Goal: Information Seeking & Learning: Check status

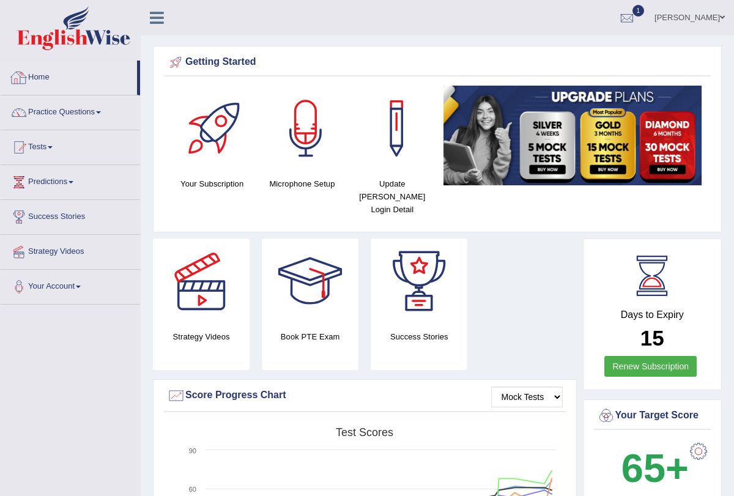
click at [35, 75] on link "Home" at bounding box center [69, 76] width 136 height 31
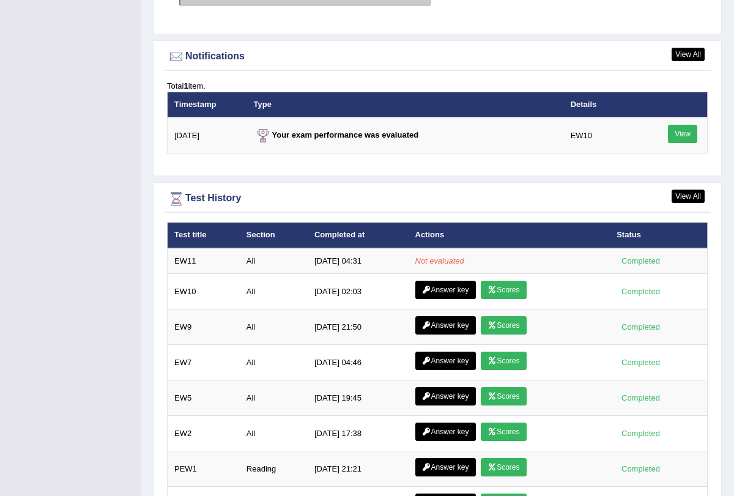
scroll to position [1537, 0]
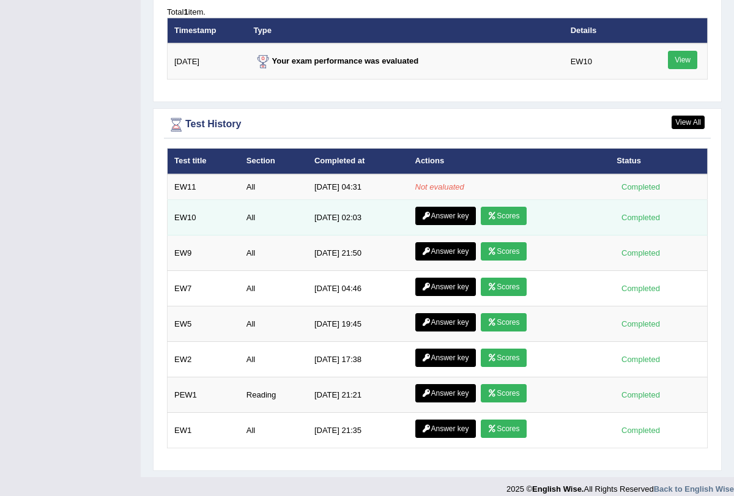
click at [498, 207] on link "Scores" at bounding box center [503, 216] width 45 height 18
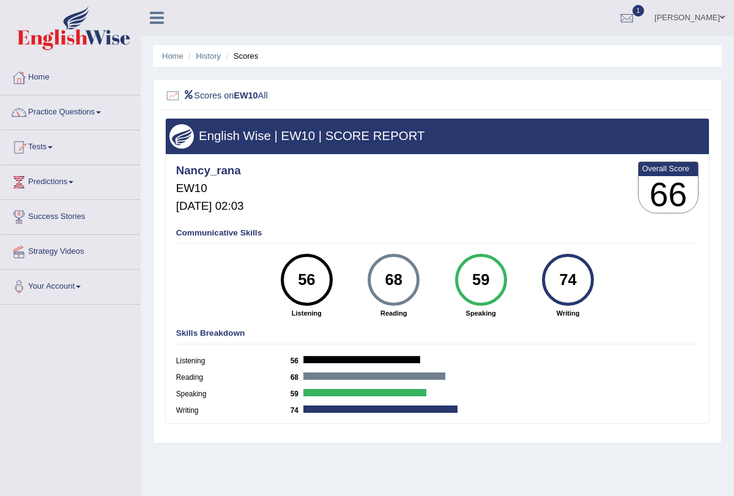
scroll to position [15, 0]
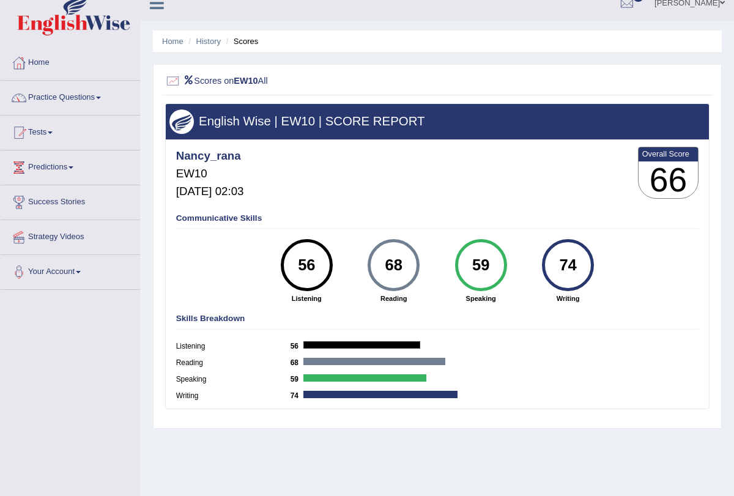
click at [172, 35] on li "Home" at bounding box center [172, 41] width 21 height 12
click at [172, 37] on link "Home" at bounding box center [172, 41] width 21 height 9
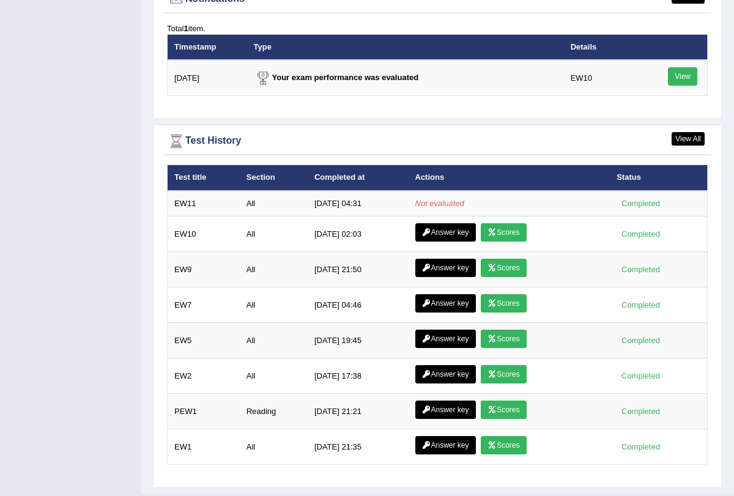
scroll to position [1537, 0]
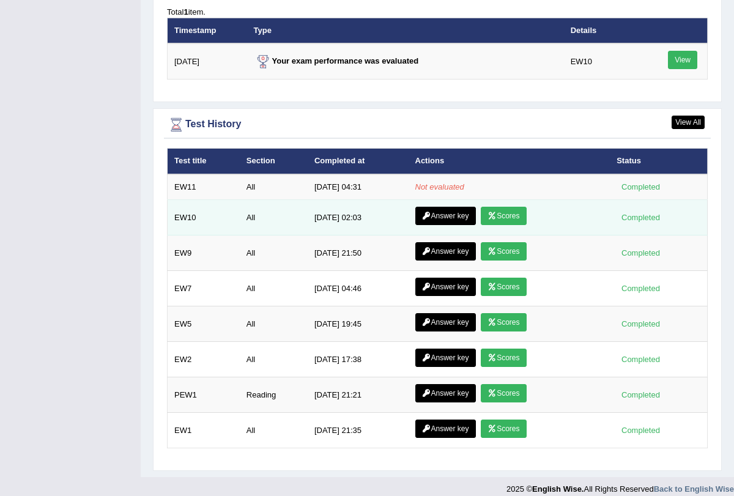
click at [497, 207] on link "Scores" at bounding box center [503, 216] width 45 height 18
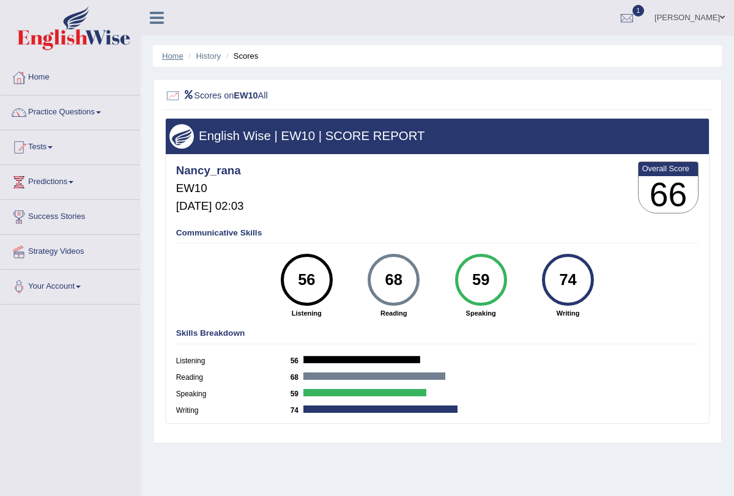
click at [171, 56] on link "Home" at bounding box center [172, 55] width 21 height 9
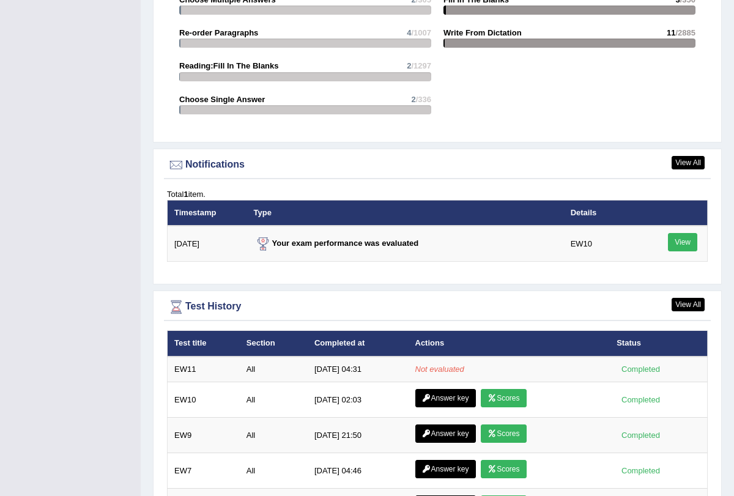
scroll to position [1355, 0]
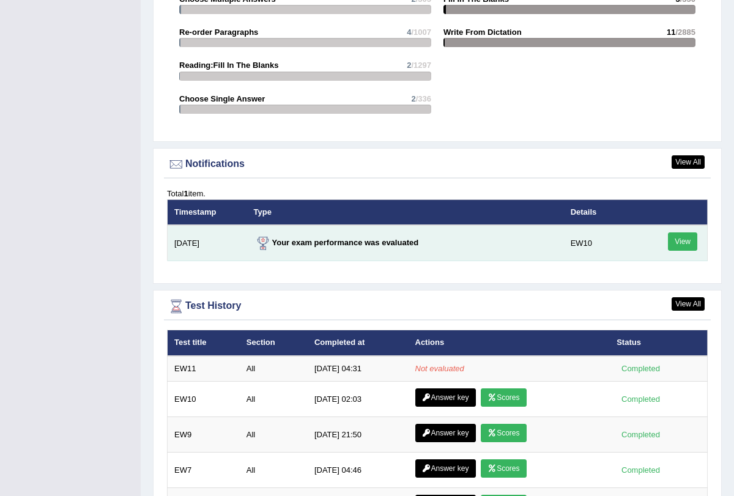
click at [682, 237] on link "View" at bounding box center [682, 241] width 29 height 18
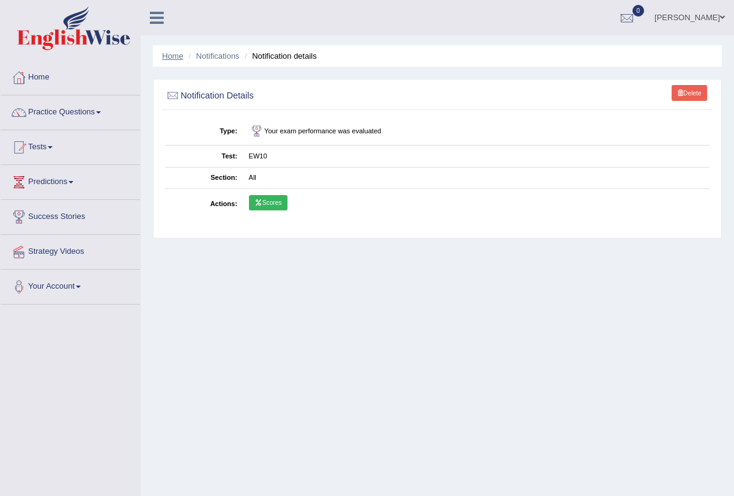
click at [175, 51] on link "Home" at bounding box center [172, 55] width 21 height 9
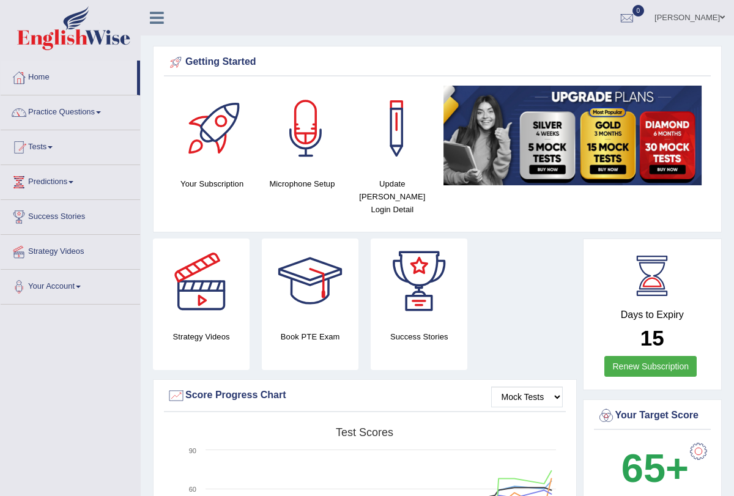
click at [686, 458] on b "65+" at bounding box center [654, 468] width 67 height 45
click at [676, 459] on b "65+" at bounding box center [654, 468] width 67 height 45
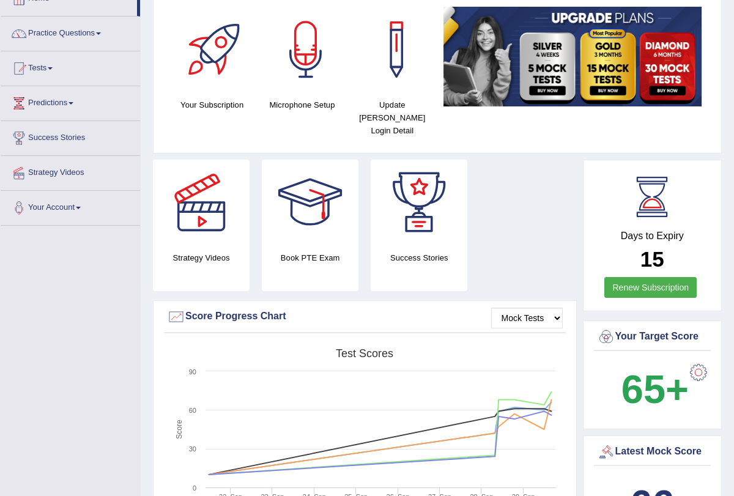
scroll to position [77, 0]
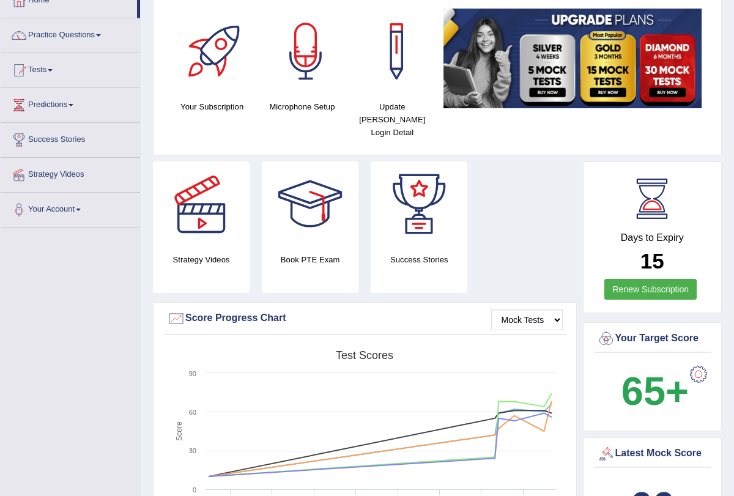
click at [697, 362] on div at bounding box center [698, 374] width 24 height 24
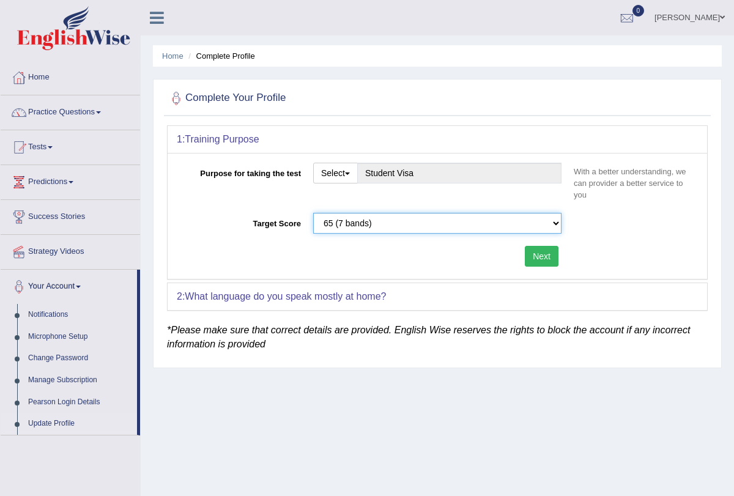
click at [557, 221] on select "Please select the correct value 50 (6 bands) 58 (6.5 bands) 65 (7 bands) 79 (8 …" at bounding box center [437, 223] width 248 height 21
select select "79"
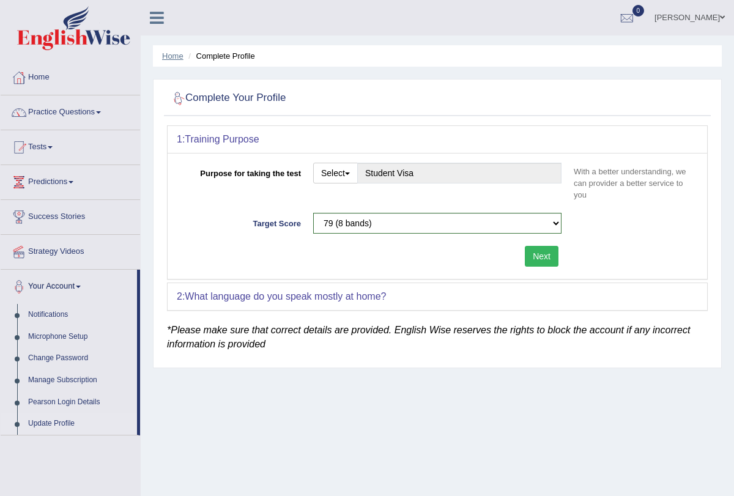
click at [176, 56] on link "Home" at bounding box center [172, 55] width 21 height 9
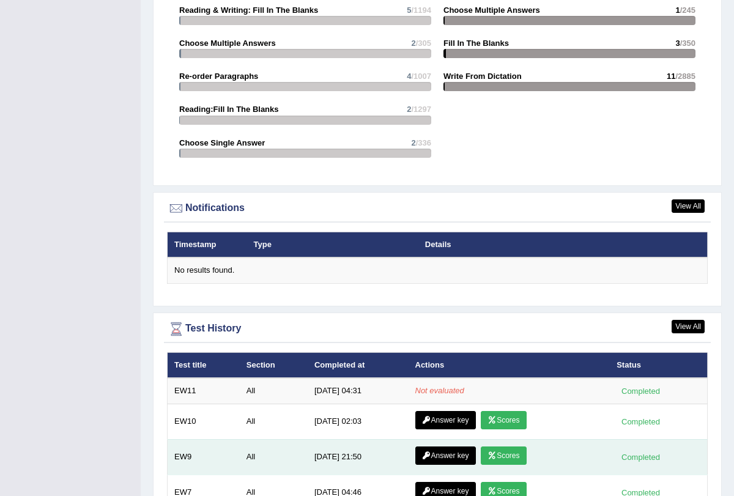
scroll to position [1515, 0]
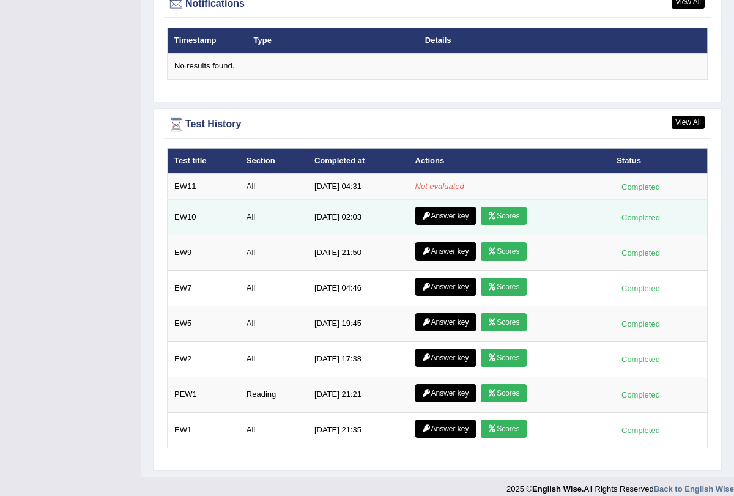
click at [501, 208] on link "Scores" at bounding box center [503, 216] width 45 height 18
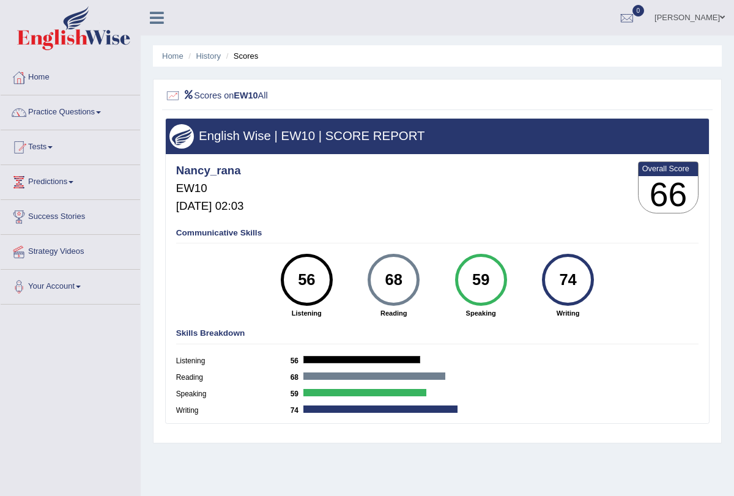
click at [177, 50] on ul "Home History Scores" at bounding box center [437, 55] width 569 height 21
click at [172, 57] on link "Home" at bounding box center [172, 55] width 21 height 9
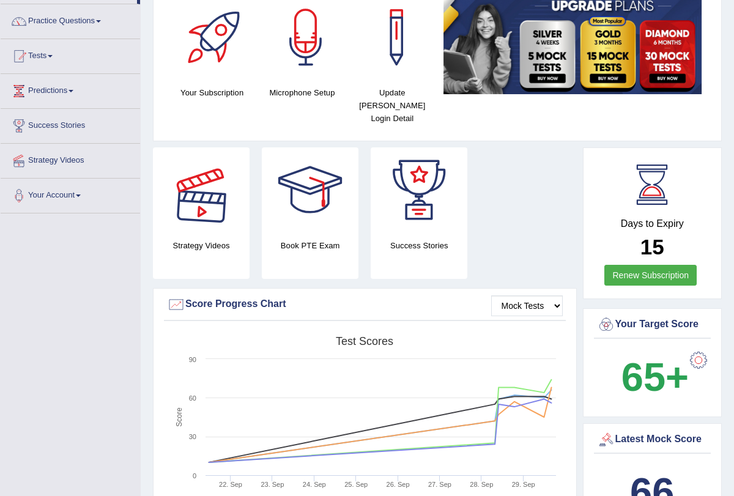
scroll to position [18, 0]
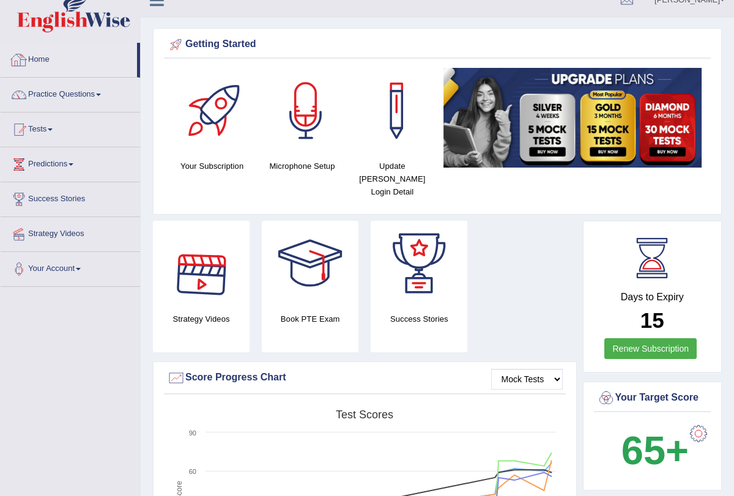
click at [36, 62] on link "Home" at bounding box center [69, 58] width 136 height 31
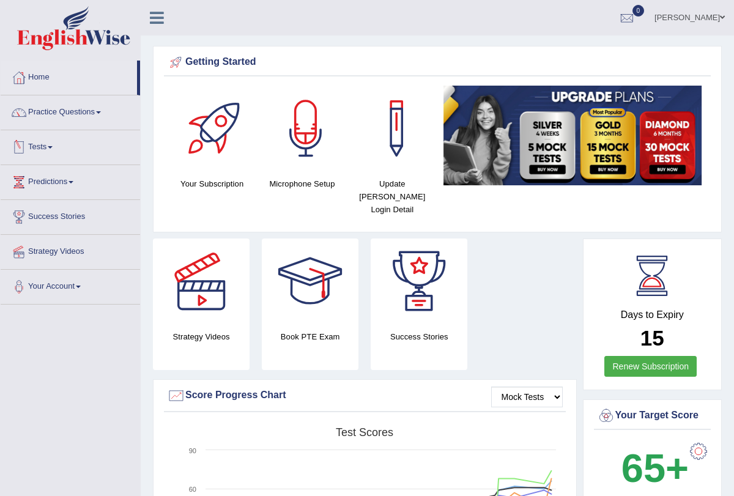
click at [53, 148] on span at bounding box center [50, 147] width 5 height 2
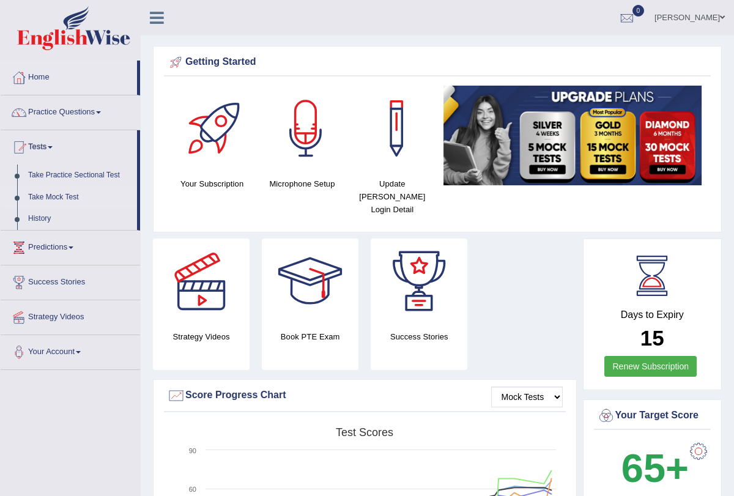
click at [77, 198] on link "Take Mock Test" at bounding box center [80, 198] width 114 height 22
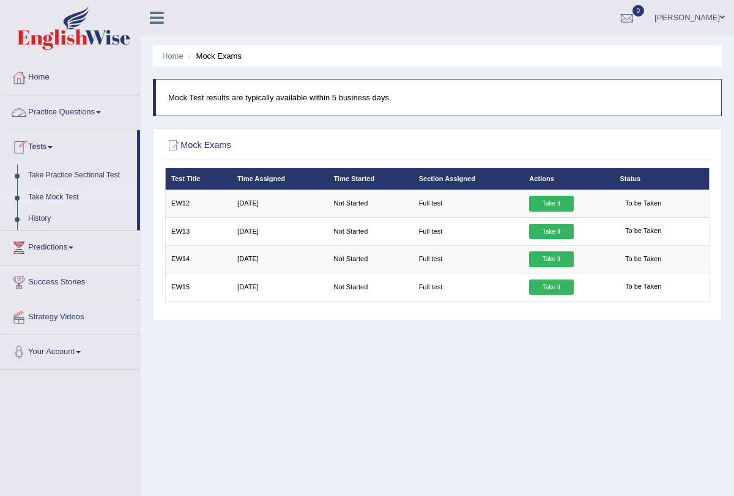
click at [51, 144] on link "Tests" at bounding box center [69, 145] width 136 height 31
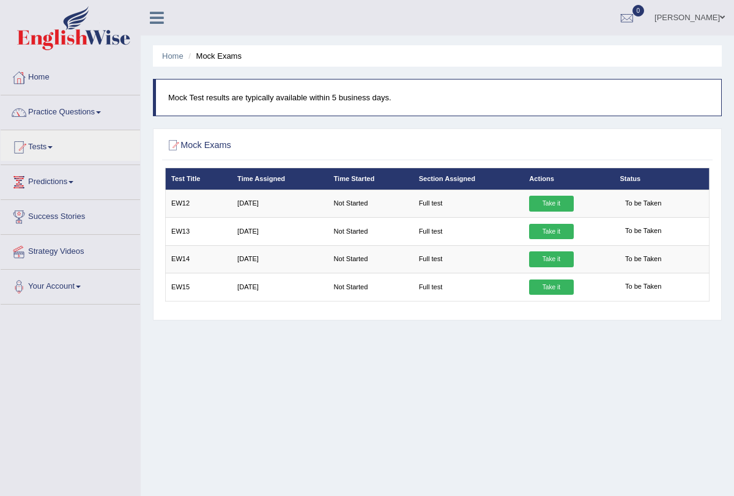
click at [101, 111] on span at bounding box center [98, 112] width 5 height 2
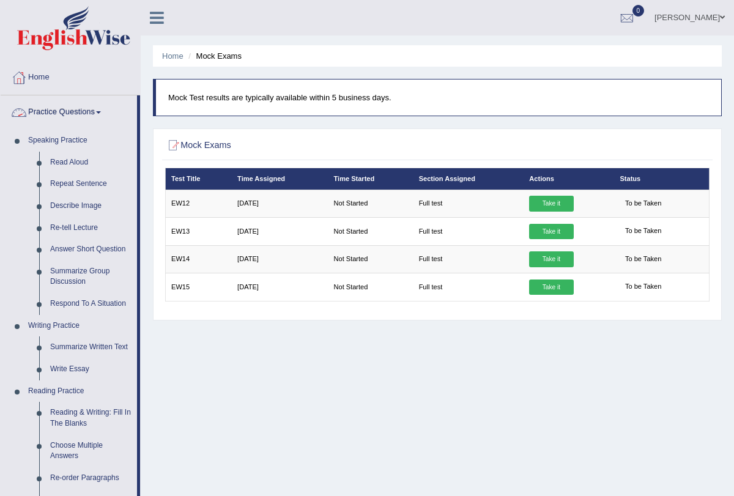
click at [102, 111] on link "Practice Questions" at bounding box center [69, 110] width 136 height 31
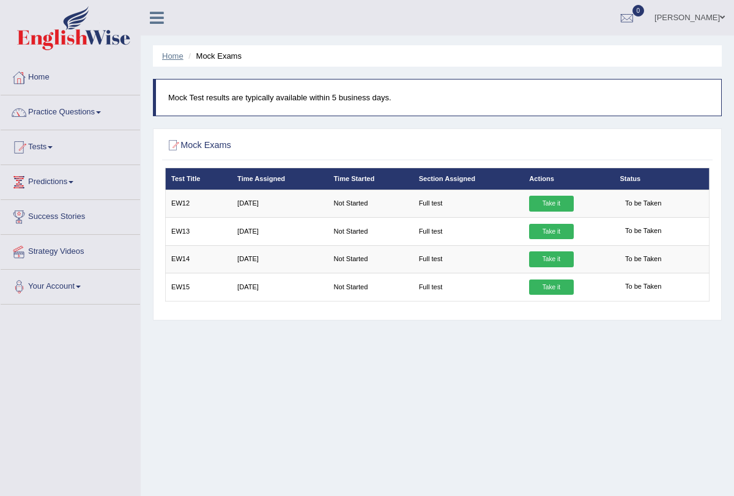
click at [176, 54] on link "Home" at bounding box center [172, 55] width 21 height 9
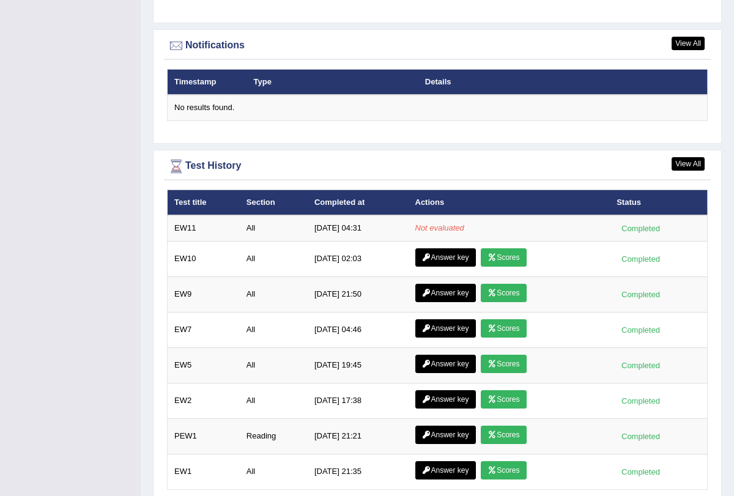
scroll to position [1515, 0]
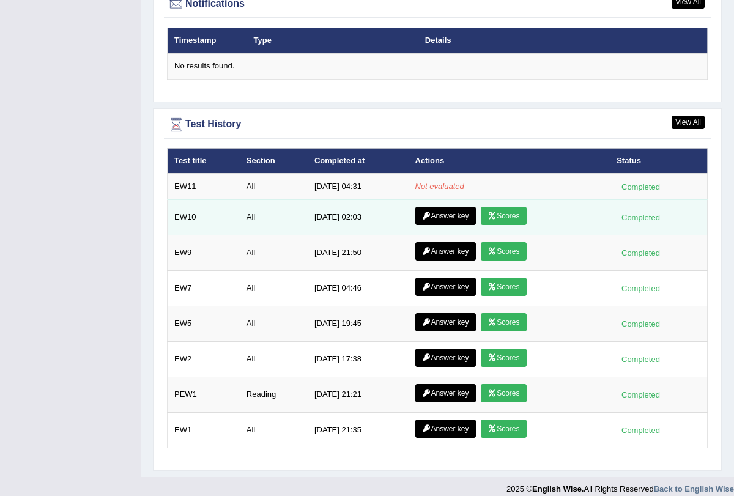
click at [513, 207] on link "Scores" at bounding box center [503, 216] width 45 height 18
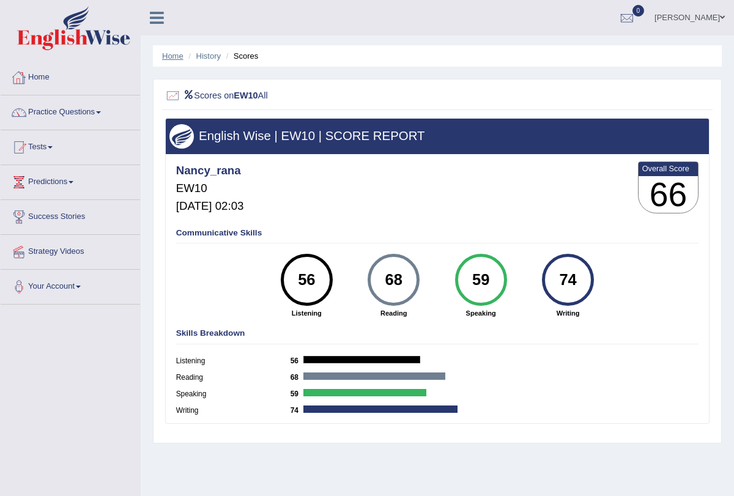
click at [182, 57] on link "Home" at bounding box center [172, 55] width 21 height 9
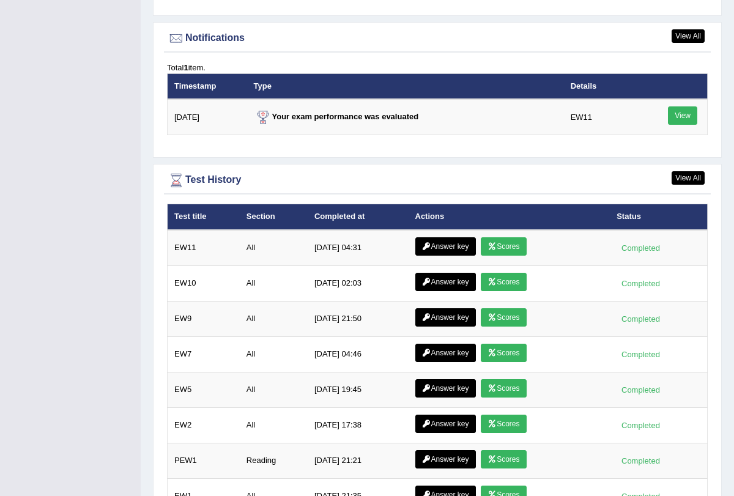
scroll to position [1547, 0]
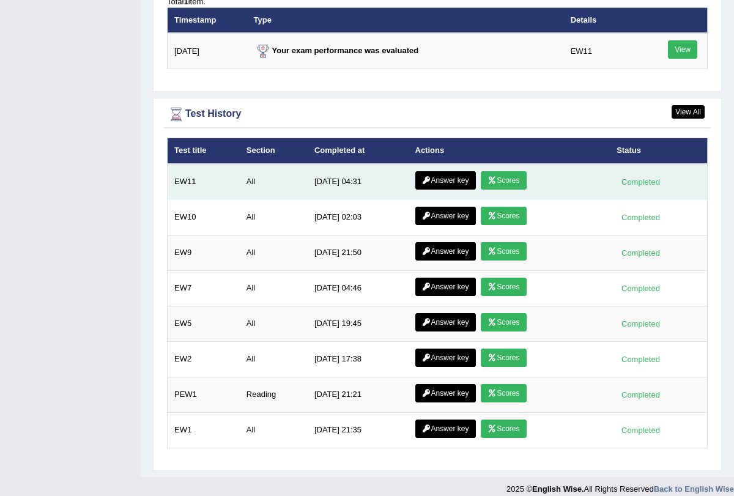
click at [495, 171] on link "Scores" at bounding box center [503, 180] width 45 height 18
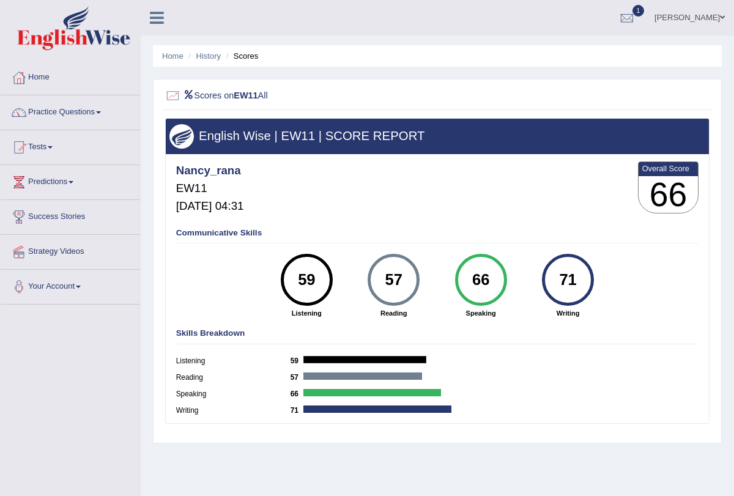
click at [172, 50] on li "Home" at bounding box center [172, 56] width 21 height 12
click at [166, 51] on link "Home" at bounding box center [172, 55] width 21 height 9
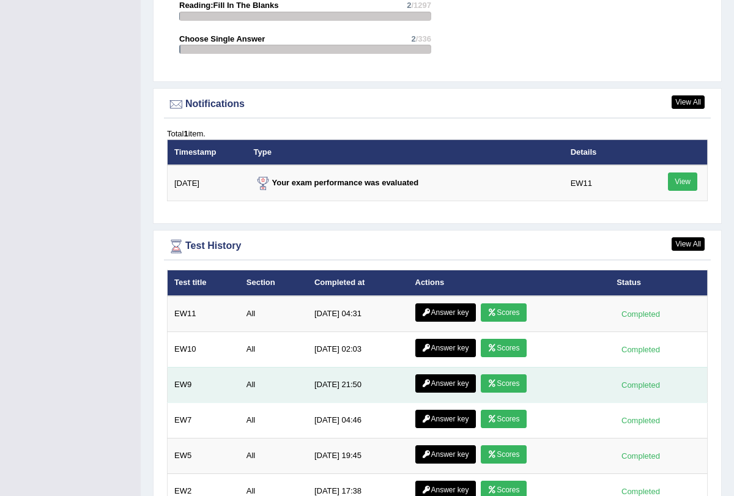
scroll to position [1286, 0]
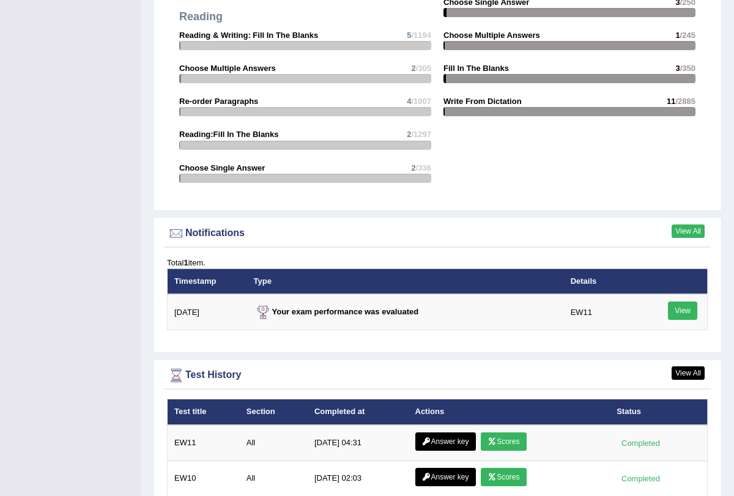
click at [689, 224] on link "View All" at bounding box center [688, 230] width 33 height 13
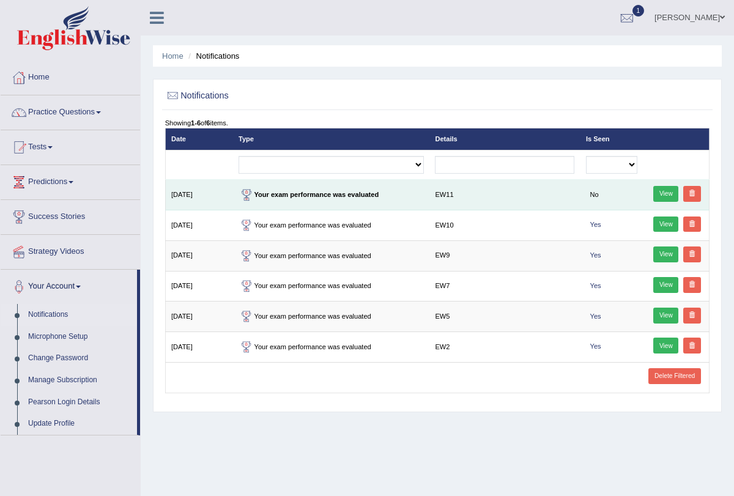
click at [668, 196] on link "View" at bounding box center [665, 194] width 25 height 16
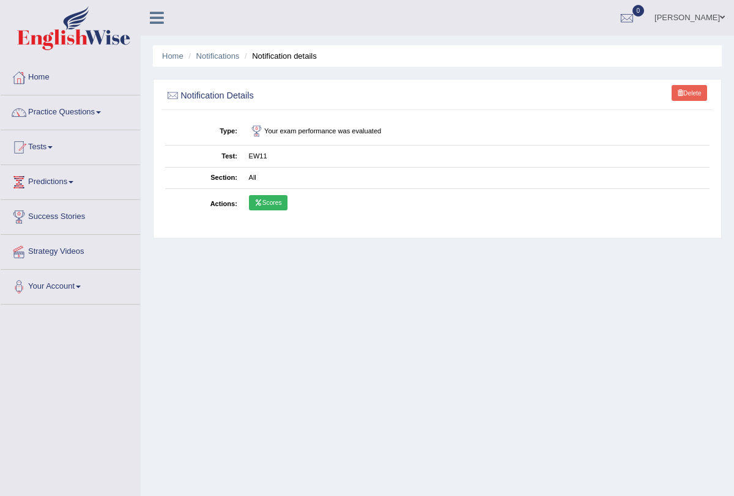
click at [272, 197] on link "Scores" at bounding box center [268, 203] width 39 height 16
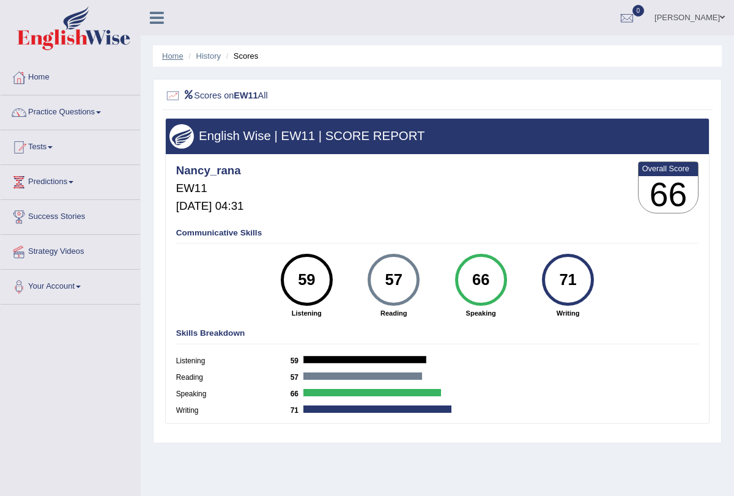
click at [168, 56] on link "Home" at bounding box center [172, 55] width 21 height 9
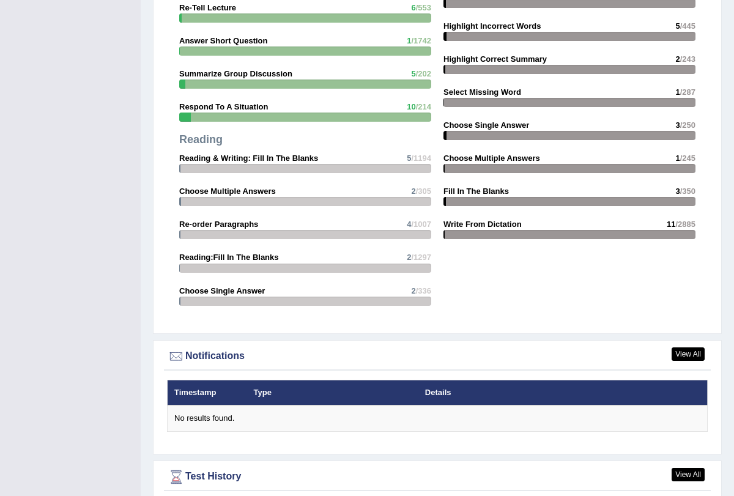
scroll to position [1165, 0]
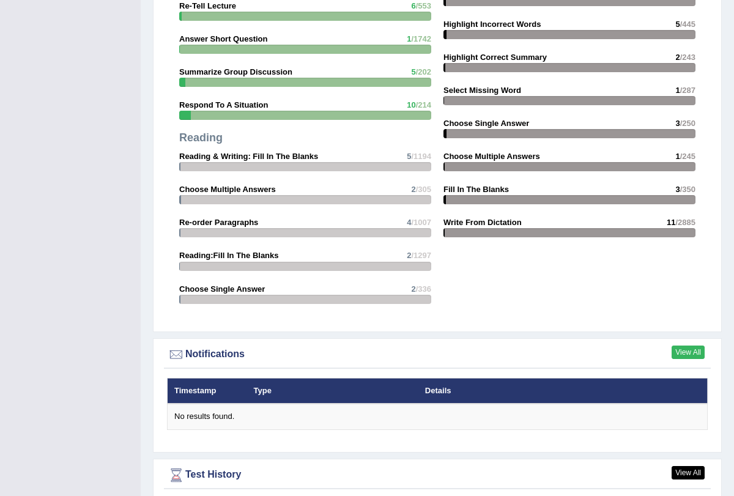
click at [693, 346] on link "View All" at bounding box center [688, 352] width 33 height 13
